Goal: Information Seeking & Learning: Compare options

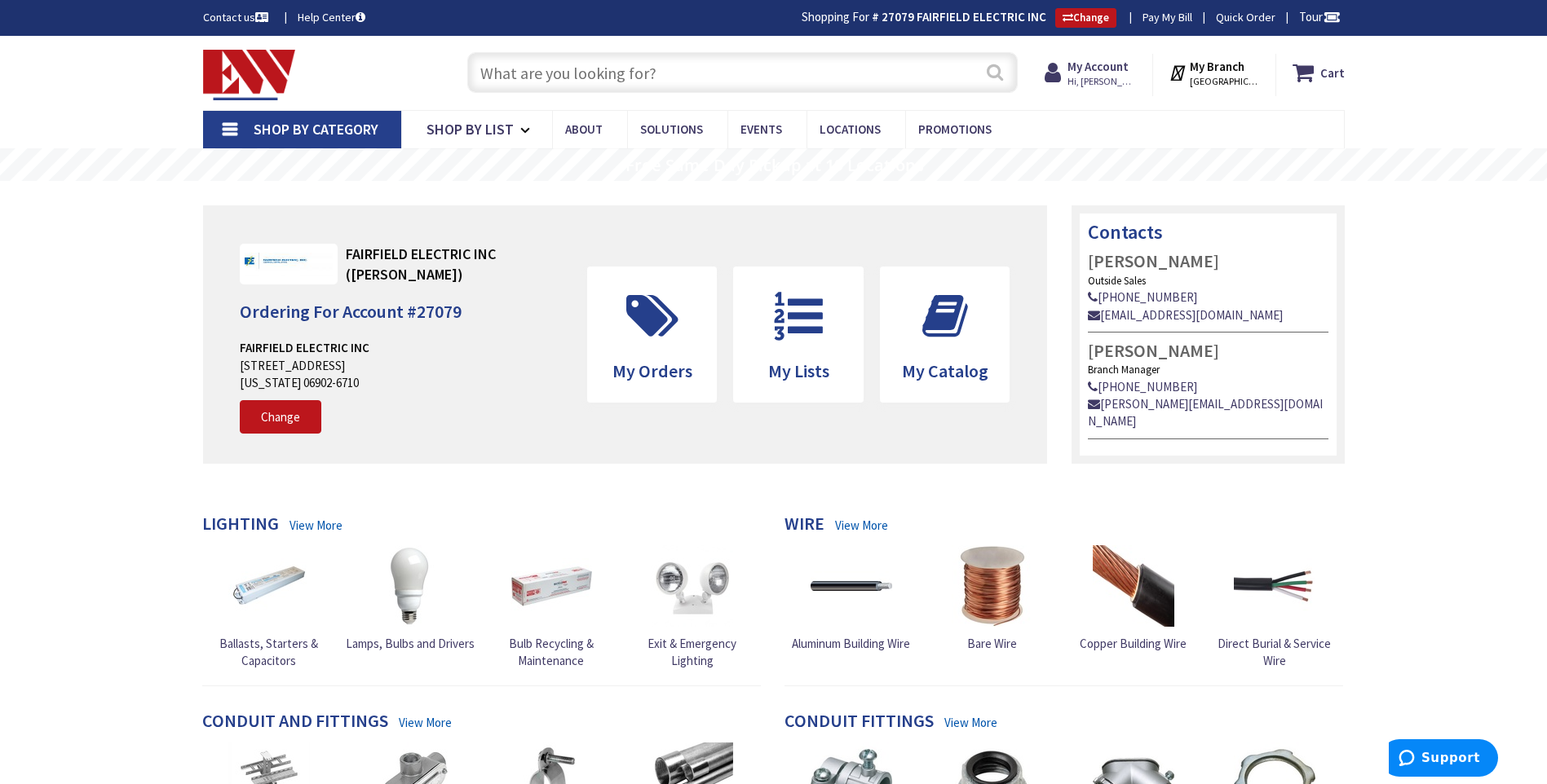
click at [991, 71] on button "Search" at bounding box center [994, 72] width 21 height 37
click at [614, 85] on input "text" at bounding box center [743, 72] width 551 height 41
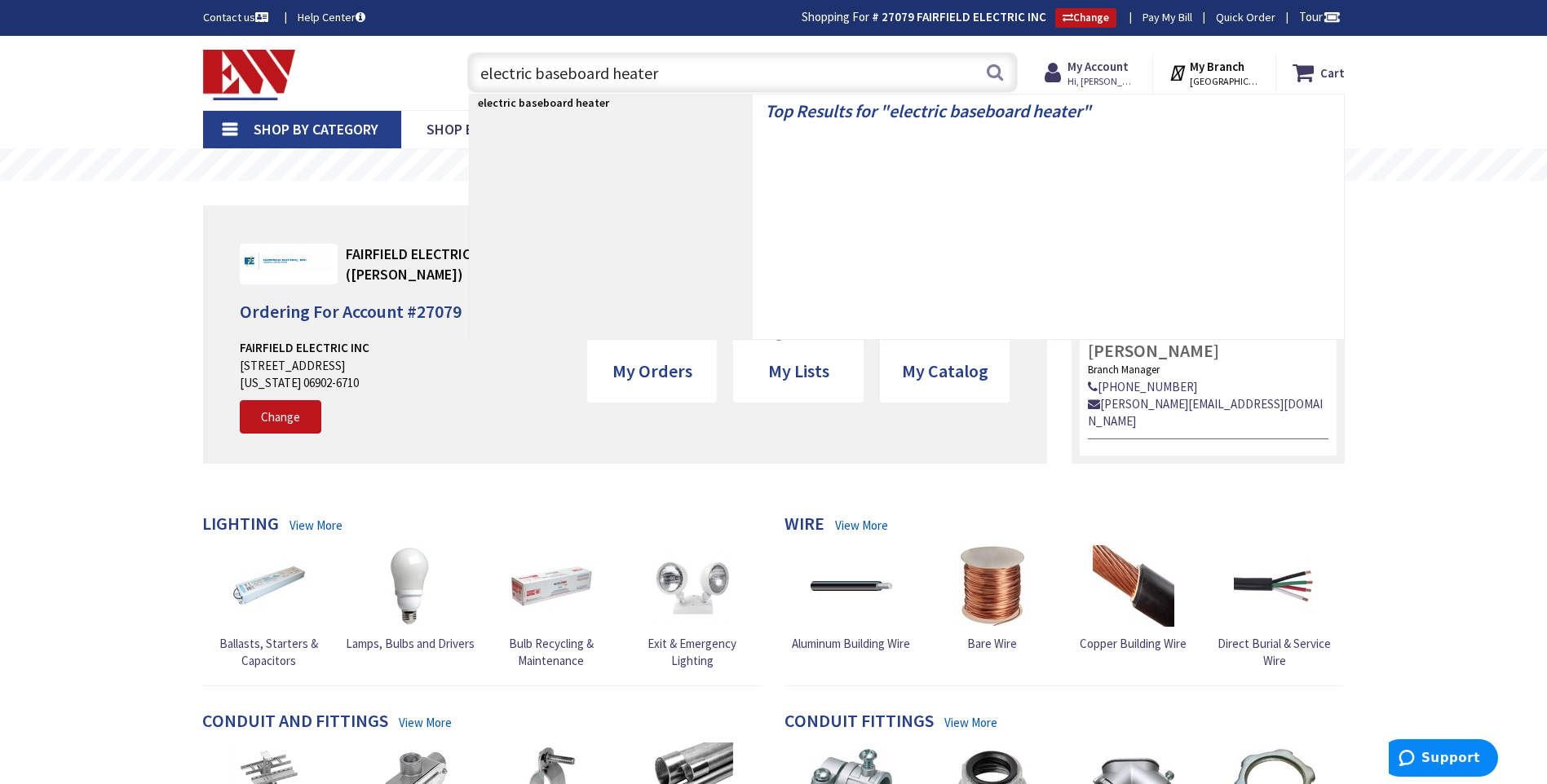
type input "electric baseboard heaters"
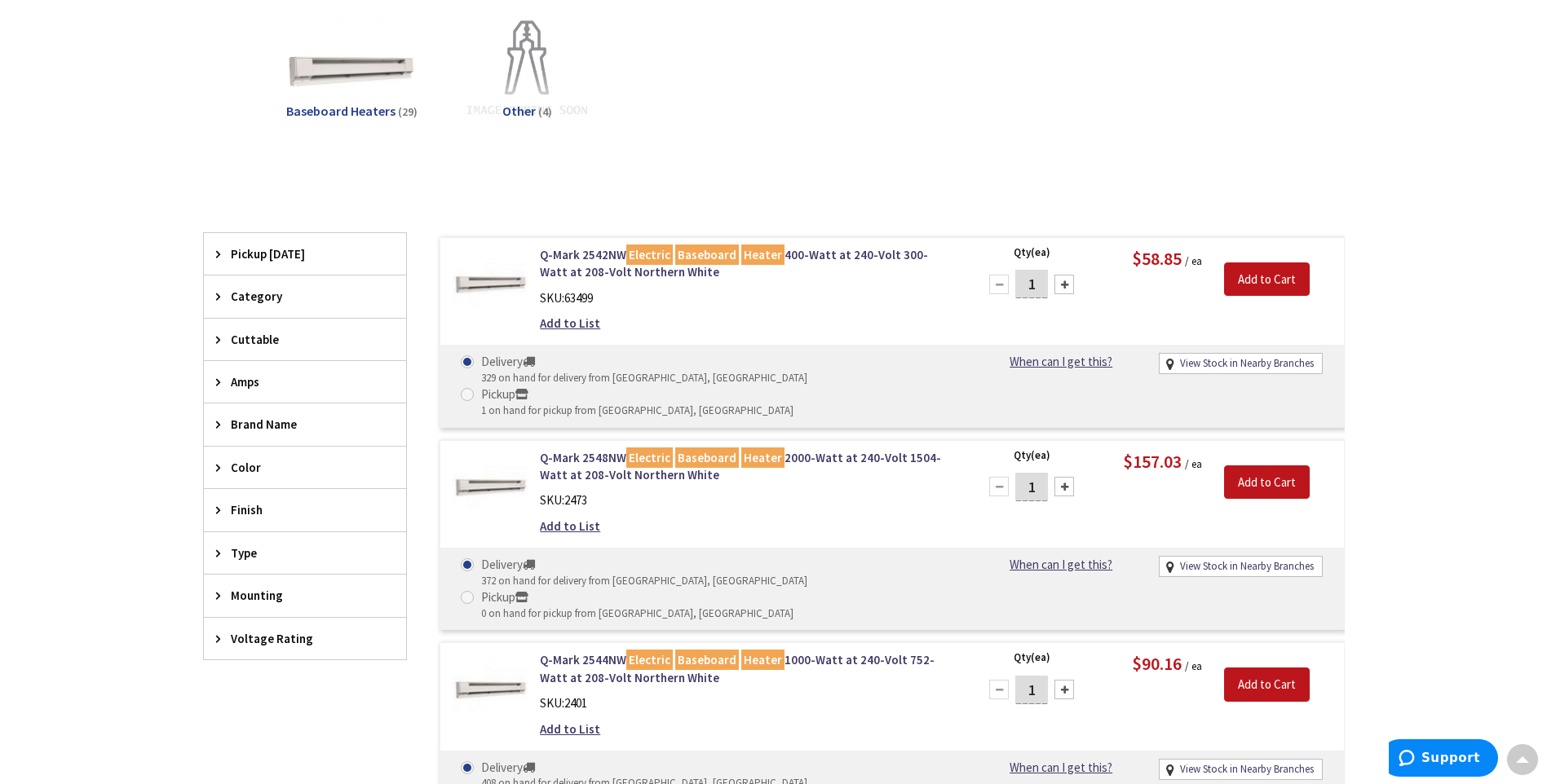
scroll to position [247, 0]
click at [600, 448] on link "Q-Mark 2548NW Electric Baseboard Heater 2000-Watt at 240-Volt 1504-Watt at 208-…" at bounding box center [747, 465] width 415 height 35
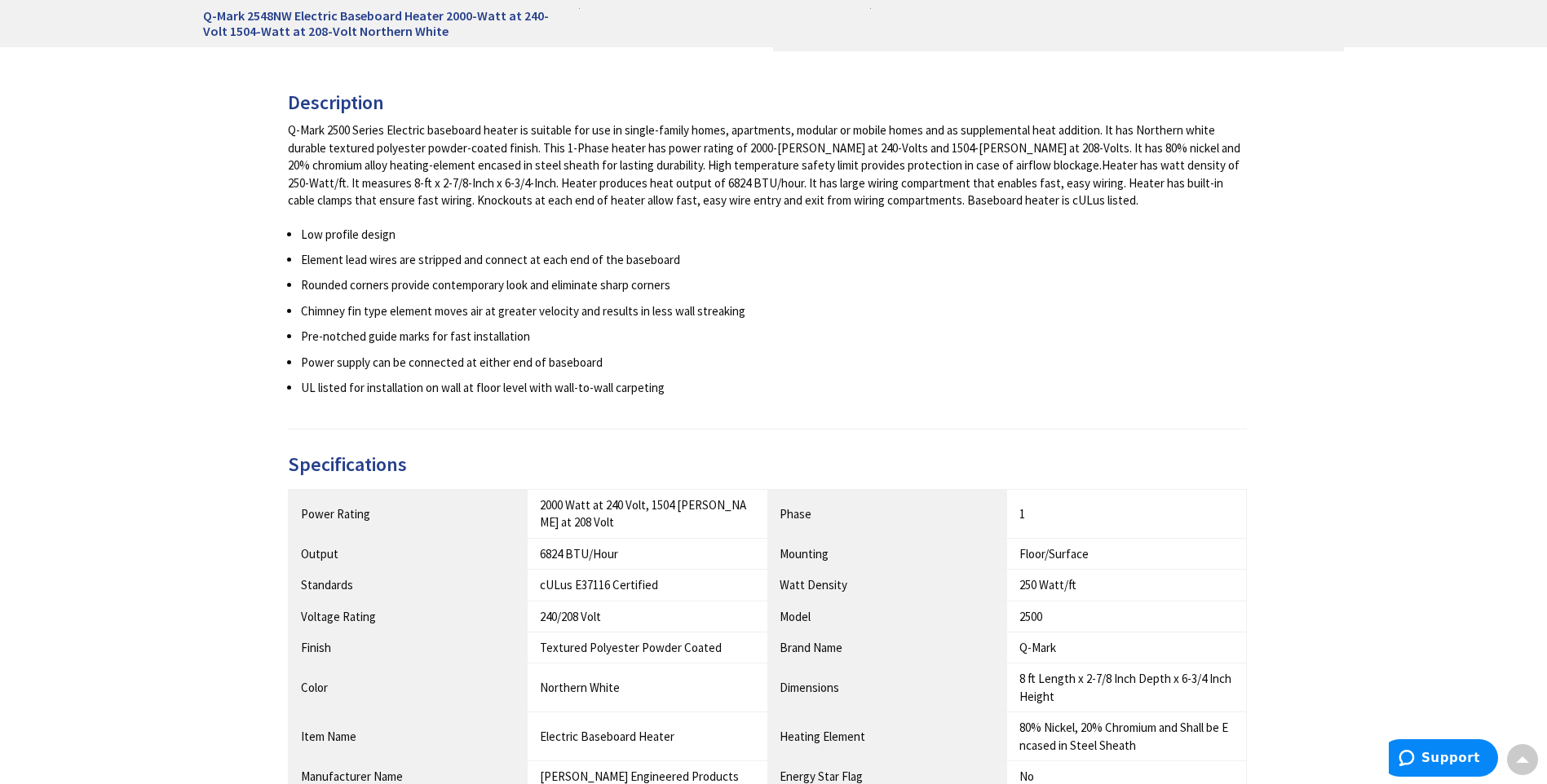
scroll to position [896, 0]
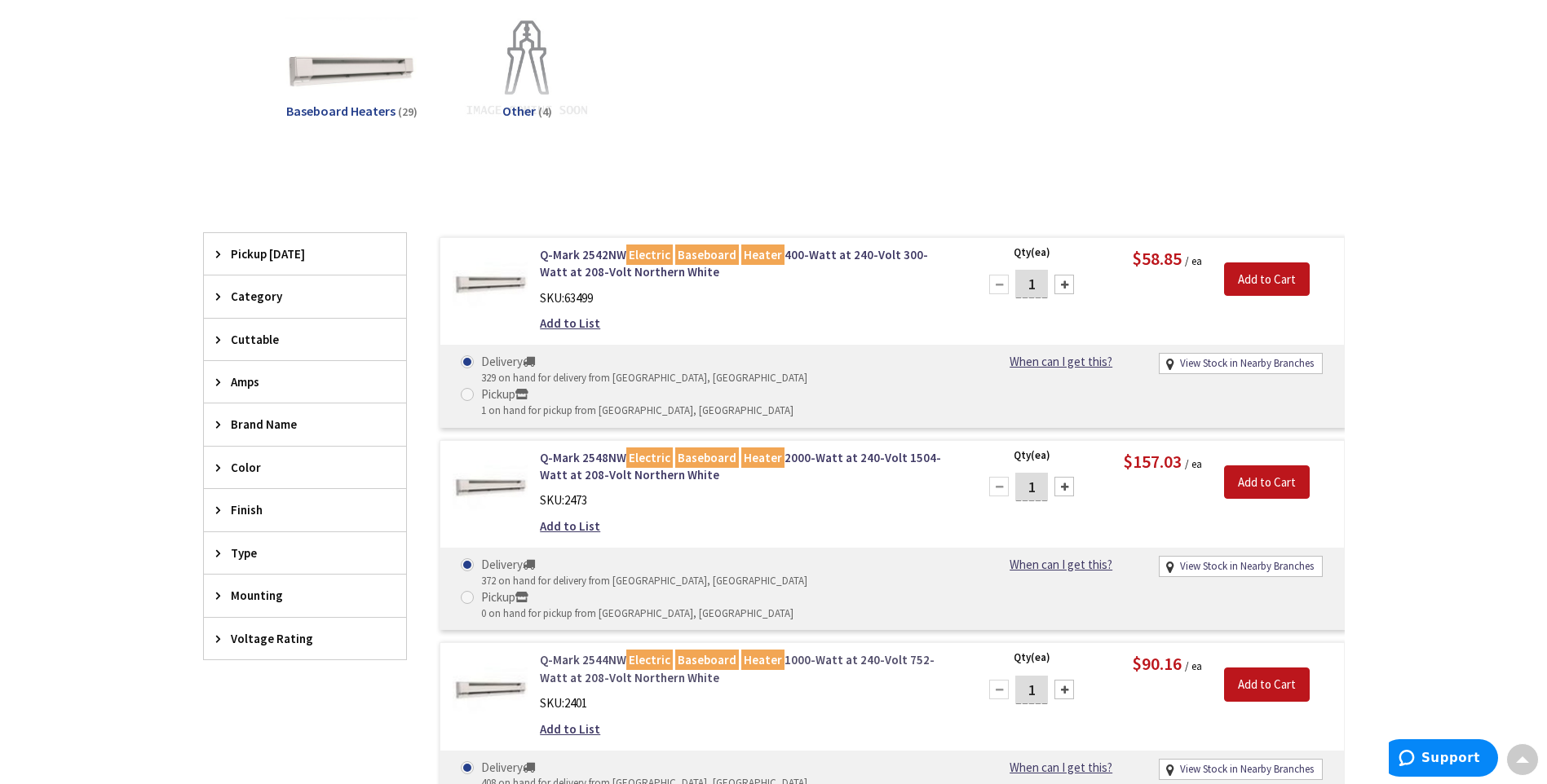
click at [572, 651] on link "Q-Mark 2544NW Electric Baseboard Heater 1000-Watt at 240-Volt 752-Watt at 208-V…" at bounding box center [747, 668] width 415 height 35
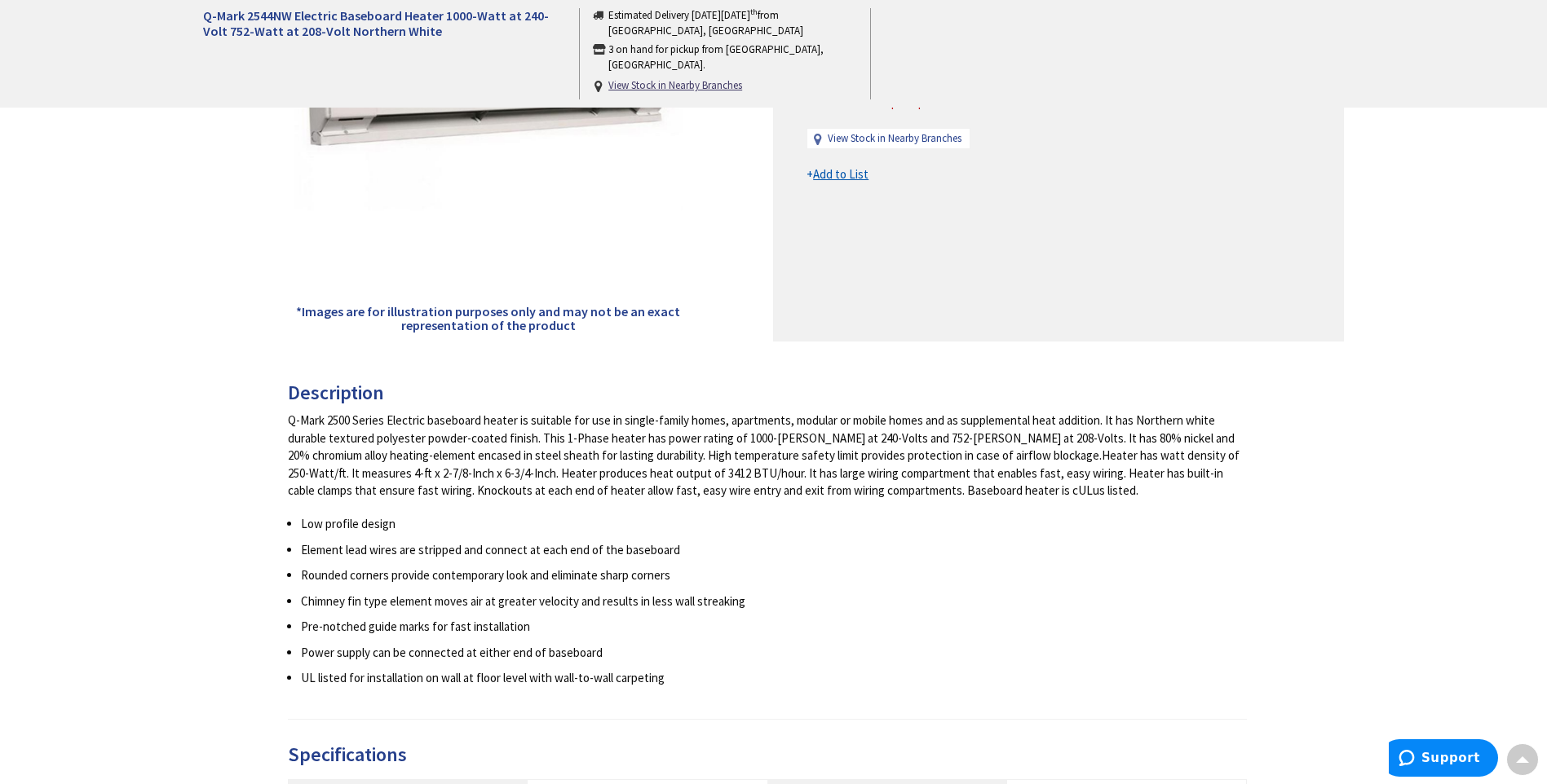
scroll to position [247, 0]
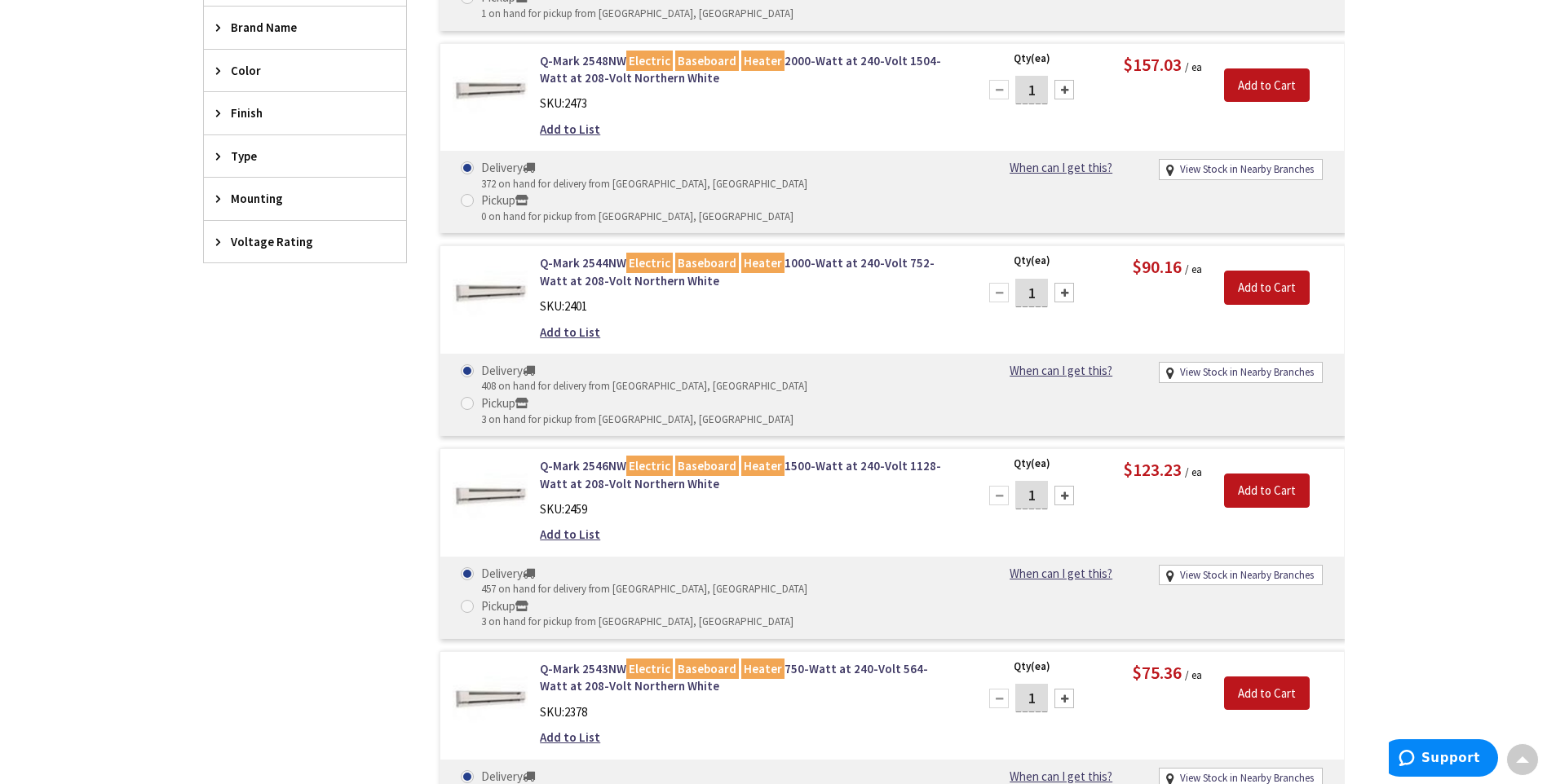
scroll to position [652, 0]
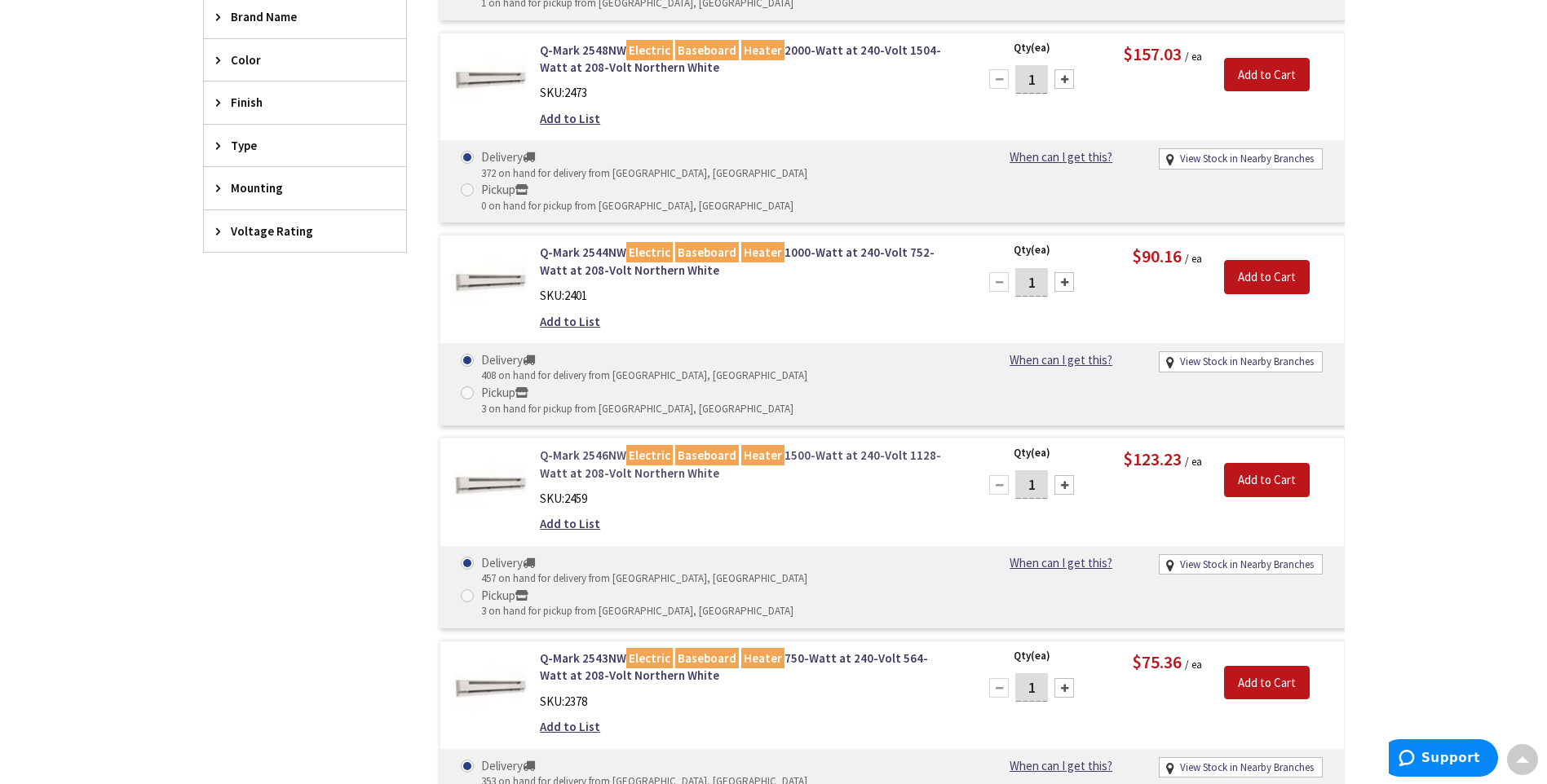
click at [782, 446] on link "Q-Mark 2546NW Electric Baseboard Heater 1500-Watt at 240-Volt 1128-Watt at 208-…" at bounding box center [747, 464] width 415 height 35
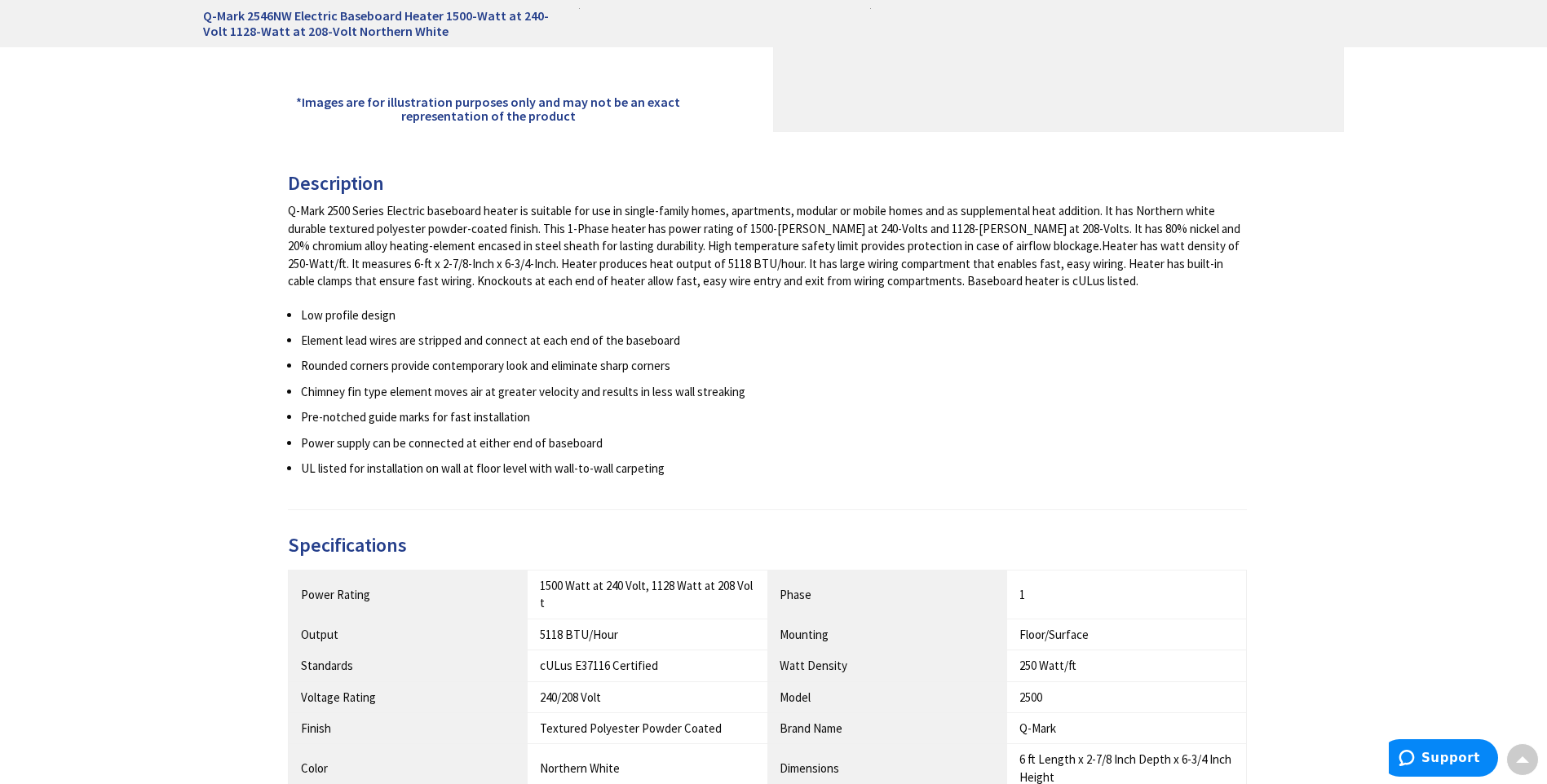
scroll to position [815, 0]
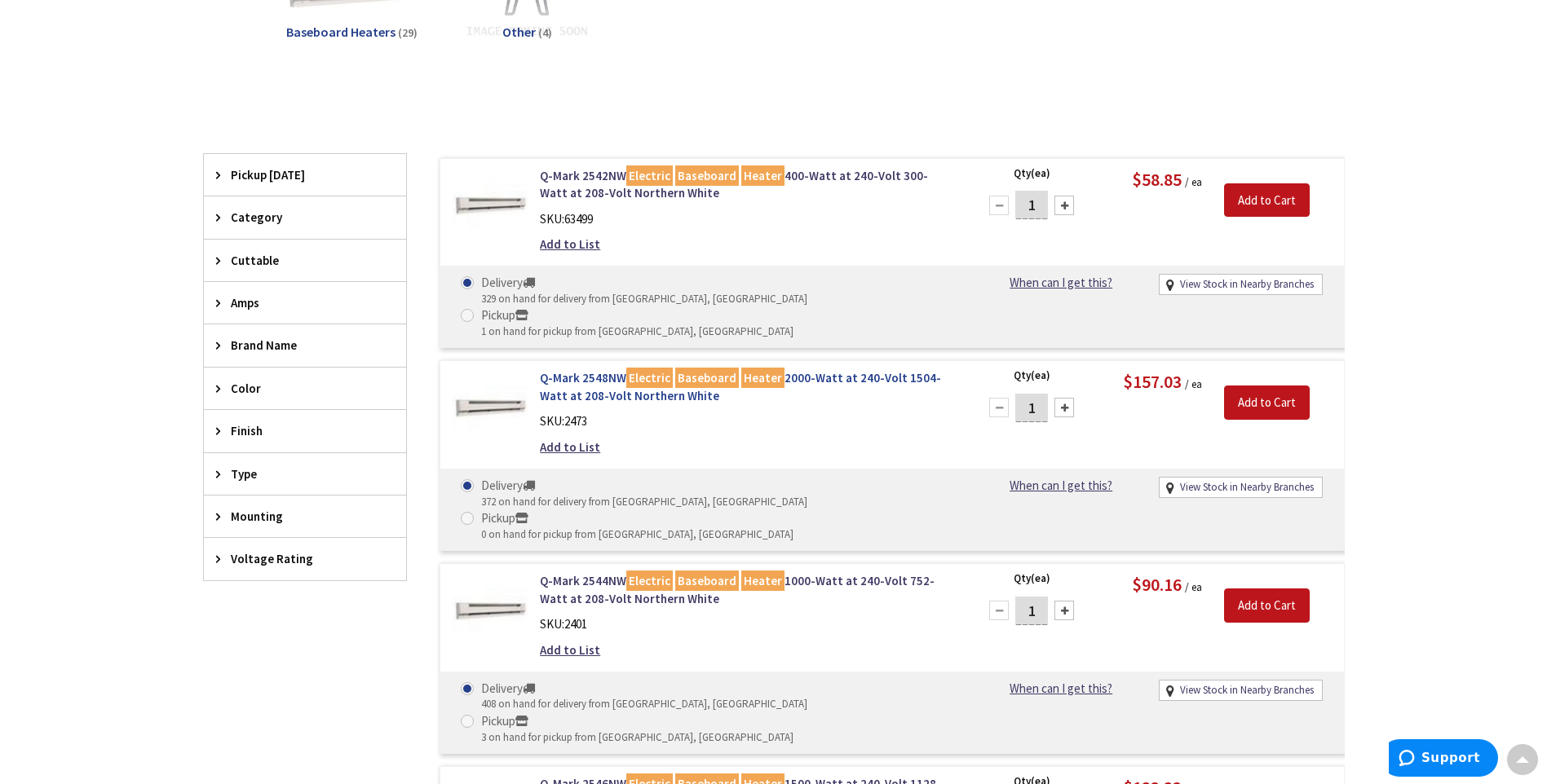
scroll to position [329, 0]
